Goal: Task Accomplishment & Management: Complete application form

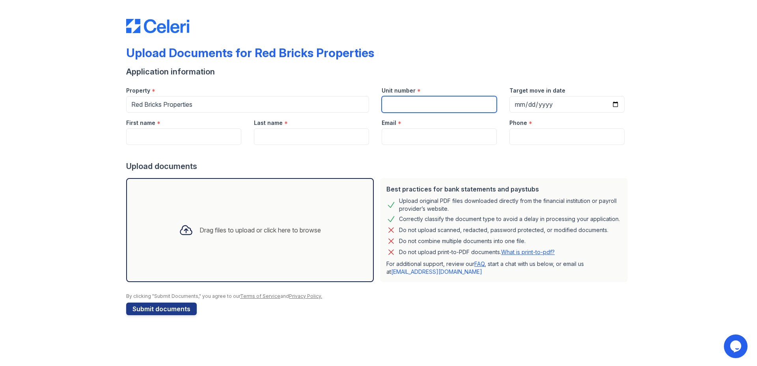
click at [402, 107] on input "Unit number" at bounding box center [439, 104] width 115 height 17
type input "307"
click at [341, 106] on div "Property * Red Bricks Properties Unit number * 307 Target move in date" at bounding box center [375, 96] width 511 height 32
click at [159, 95] on div "Property *" at bounding box center [247, 88] width 243 height 16
click at [159, 89] on div "Property *" at bounding box center [247, 88] width 243 height 16
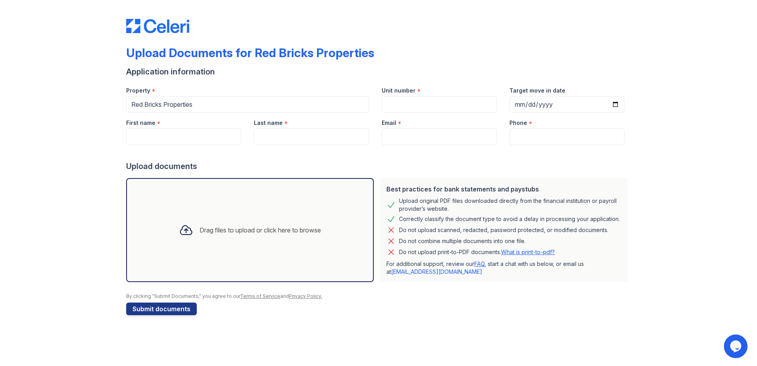
click at [377, 108] on div "Unit number *" at bounding box center [439, 96] width 128 height 32
click at [404, 106] on input "Unit number" at bounding box center [439, 104] width 115 height 17
click at [401, 102] on input "Unit number" at bounding box center [439, 104] width 115 height 17
type input "n/a"
click at [532, 104] on input "Target move in date" at bounding box center [566, 104] width 115 height 17
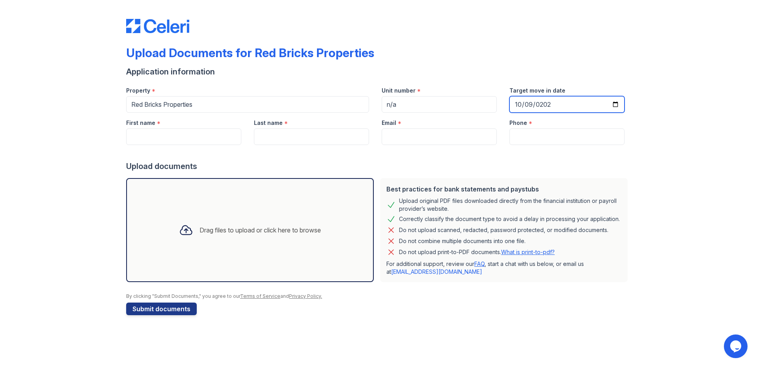
type input "[DATE]"
click at [167, 127] on div "First name *" at bounding box center [183, 121] width 115 height 16
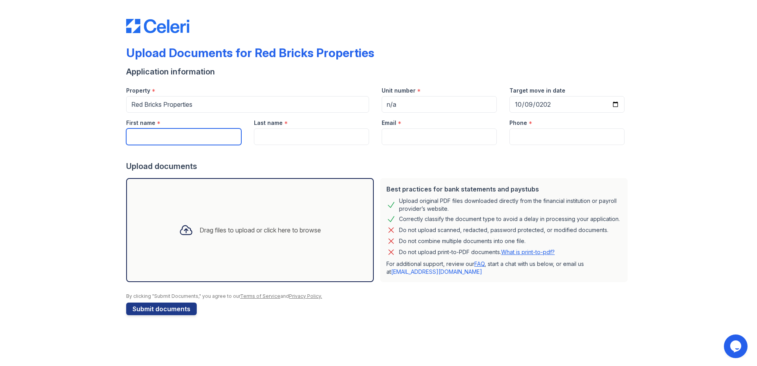
click at [160, 132] on input "First name" at bounding box center [183, 137] width 115 height 17
type input "Dinko"
type input "Vujic"
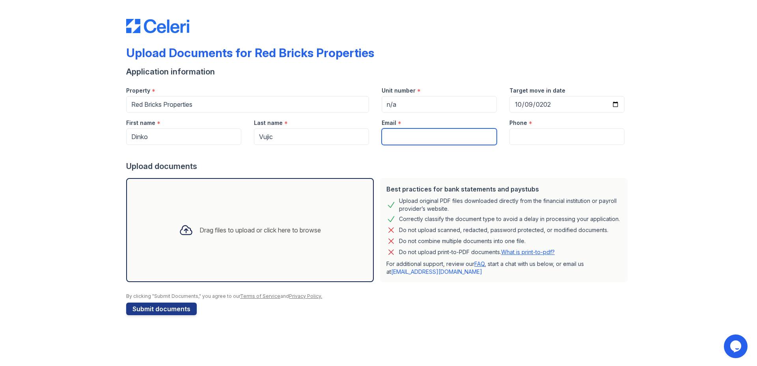
type input "[EMAIL_ADDRESS][DOMAIN_NAME]"
type input "5073401738"
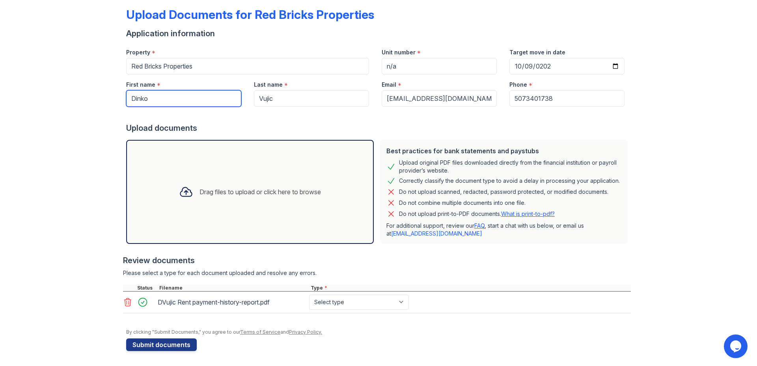
scroll to position [39, 0]
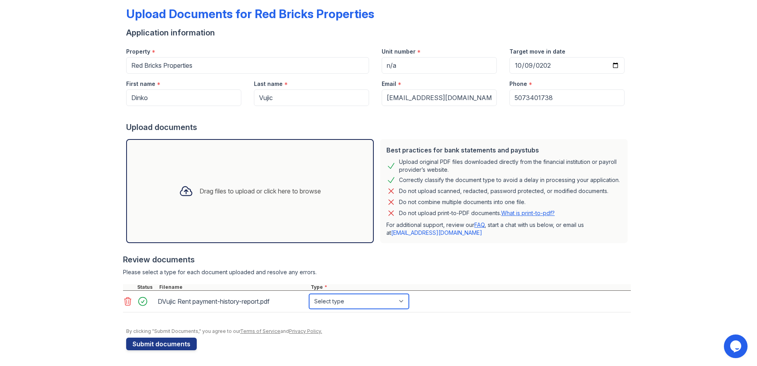
click at [374, 302] on select "Select type Paystub Bank Statement Offer Letter Tax Documents Benefit Award Let…" at bounding box center [359, 301] width 100 height 15
select select "bank_statement"
click at [309, 294] on select "Select type Paystub Bank Statement Offer Letter Tax Documents Benefit Award Let…" at bounding box center [359, 301] width 100 height 15
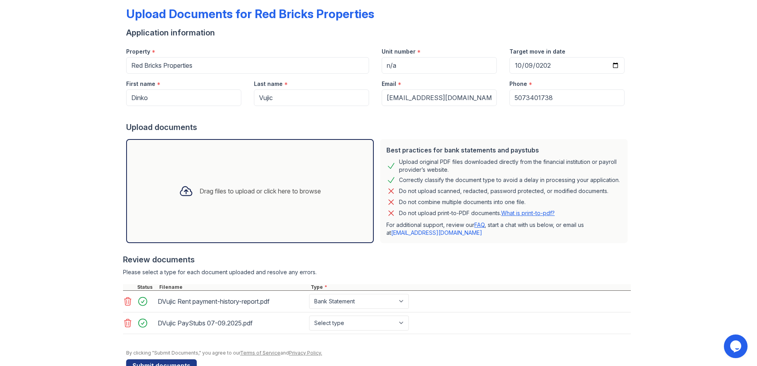
click at [123, 306] on icon at bounding box center [127, 301] width 9 height 9
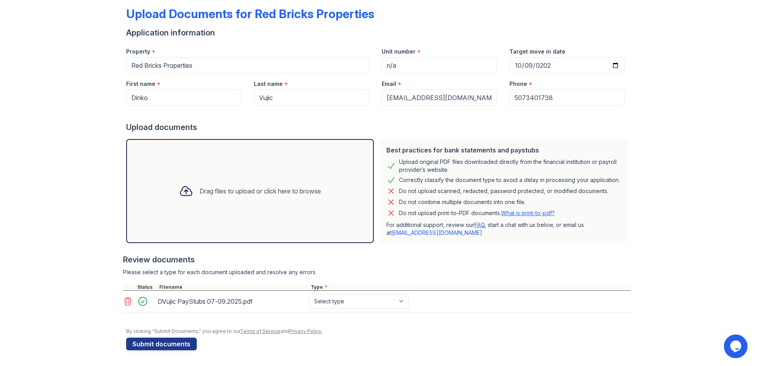
click at [128, 304] on icon at bounding box center [127, 301] width 9 height 9
